Goal: Find specific page/section: Find specific page/section

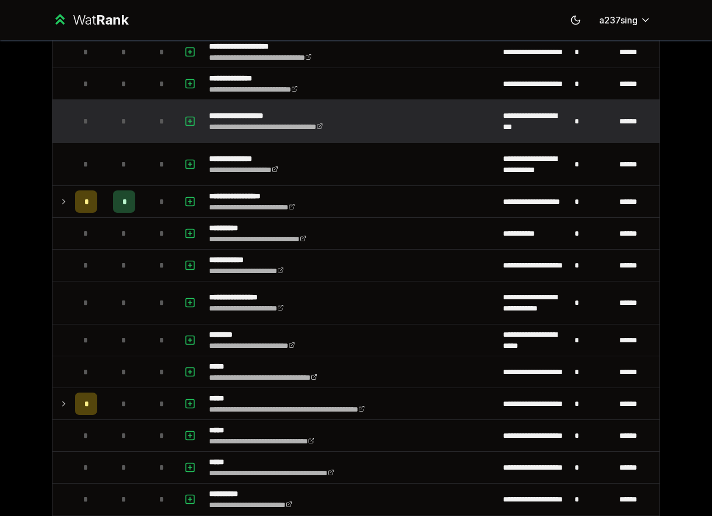
scroll to position [160, 0]
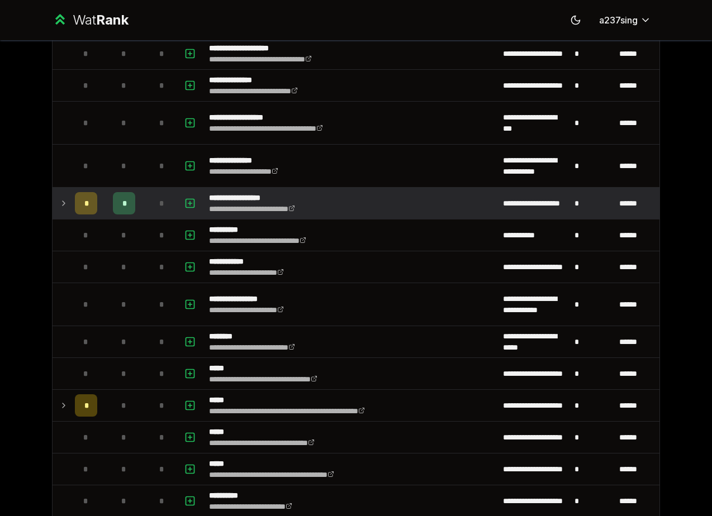
click at [67, 203] on icon at bounding box center [63, 203] width 9 height 13
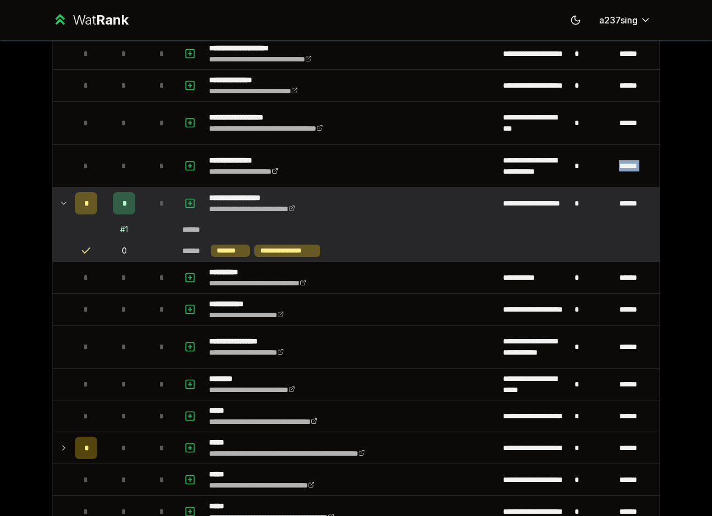
click at [67, 203] on icon at bounding box center [63, 203] width 9 height 13
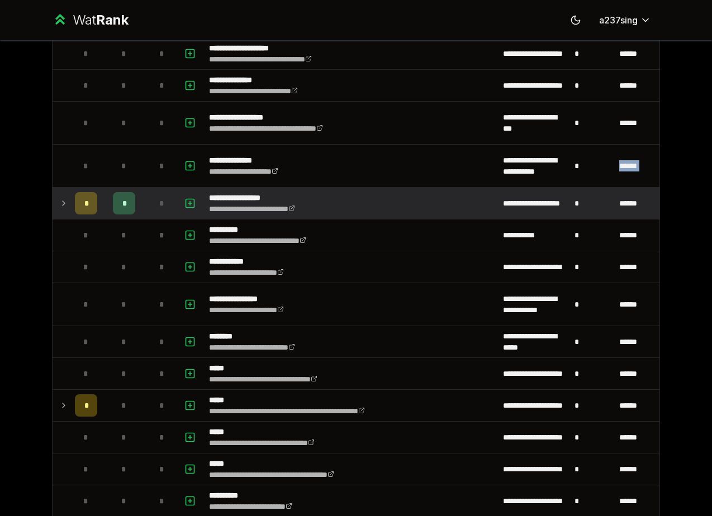
click at [67, 202] on icon at bounding box center [63, 203] width 9 height 13
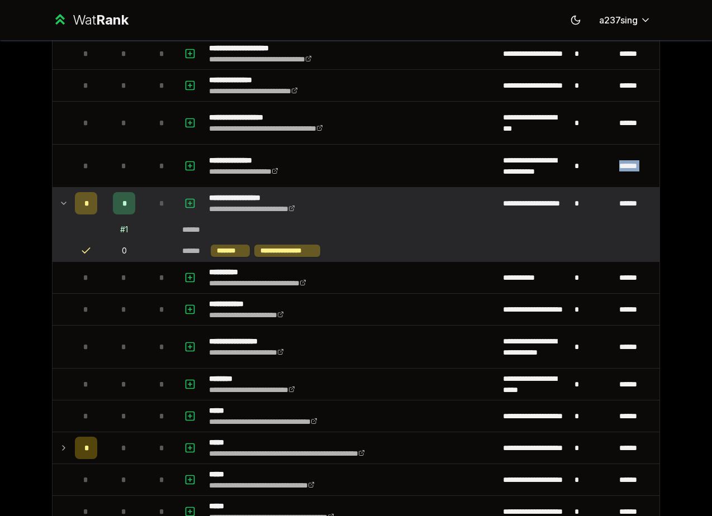
click at [67, 202] on icon at bounding box center [63, 203] width 9 height 13
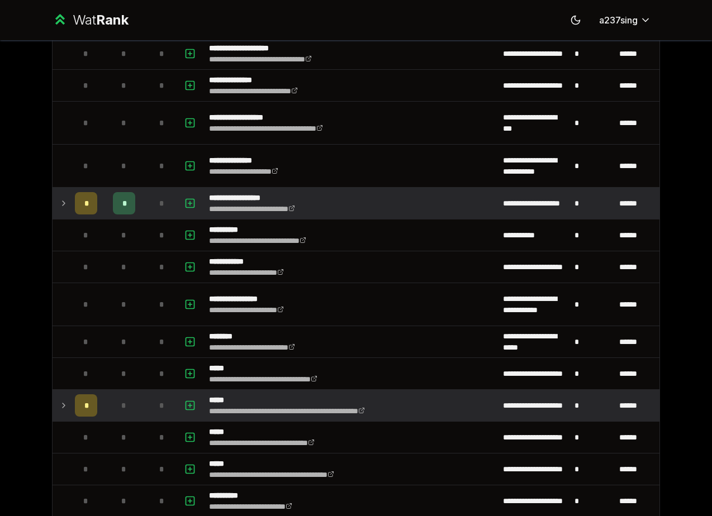
click at [60, 410] on icon at bounding box center [63, 405] width 9 height 13
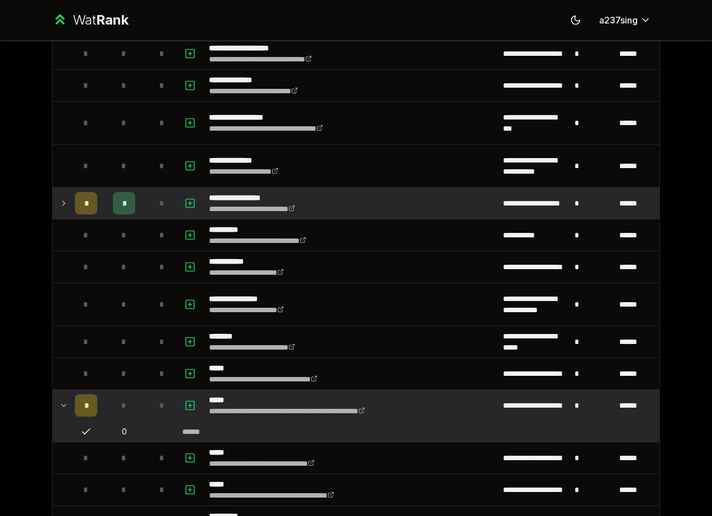
click at [63, 410] on icon at bounding box center [63, 405] width 9 height 13
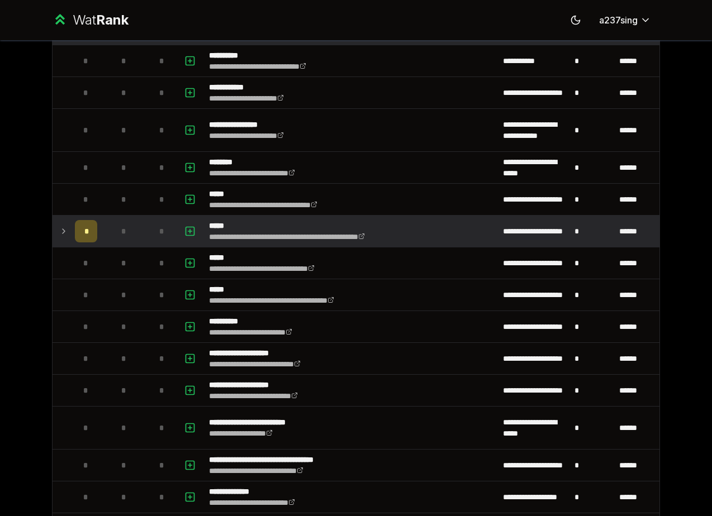
scroll to position [0, 0]
